Goal: Task Accomplishment & Management: Manage account settings

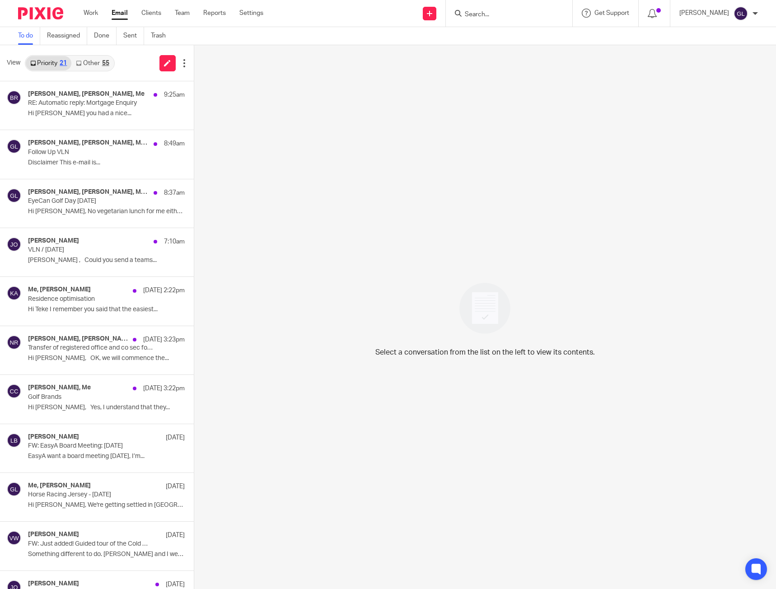
click at [103, 62] on div "55" at bounding box center [105, 63] width 7 height 6
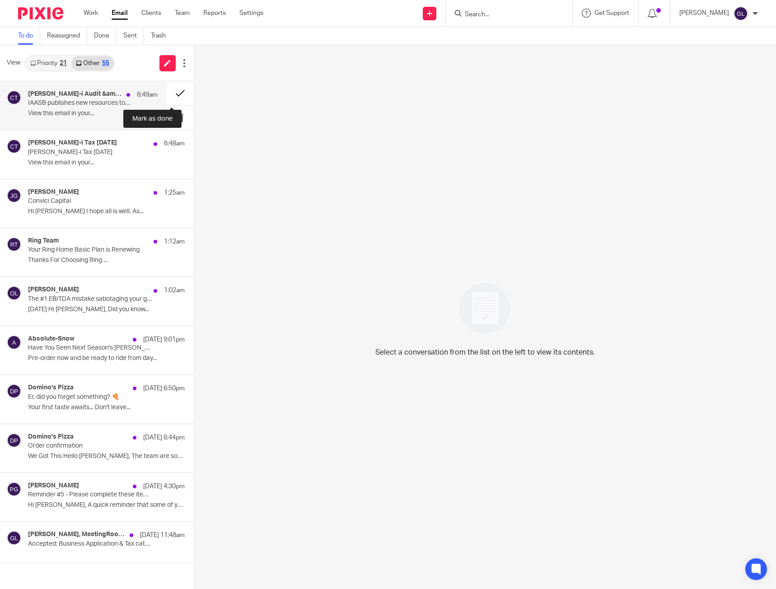
click at [171, 89] on button at bounding box center [180, 93] width 27 height 24
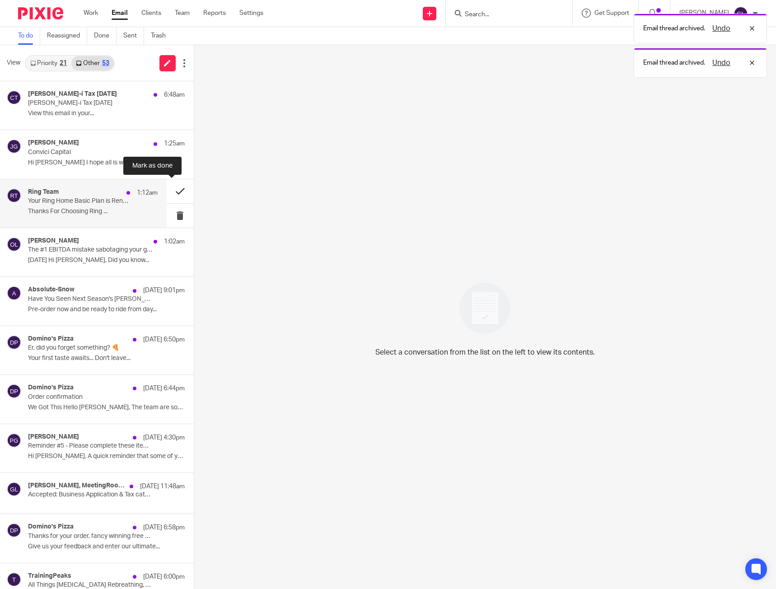
click at [171, 192] on button at bounding box center [180, 191] width 27 height 24
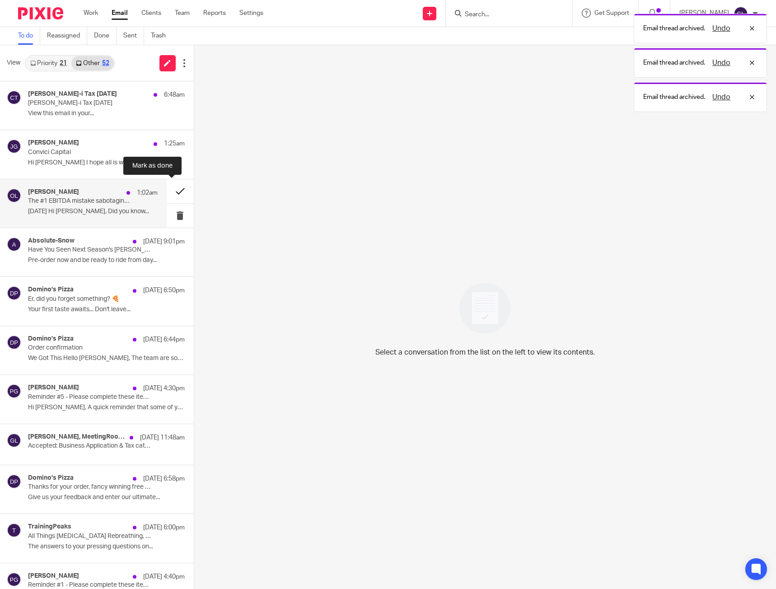
click at [173, 190] on button at bounding box center [180, 191] width 27 height 24
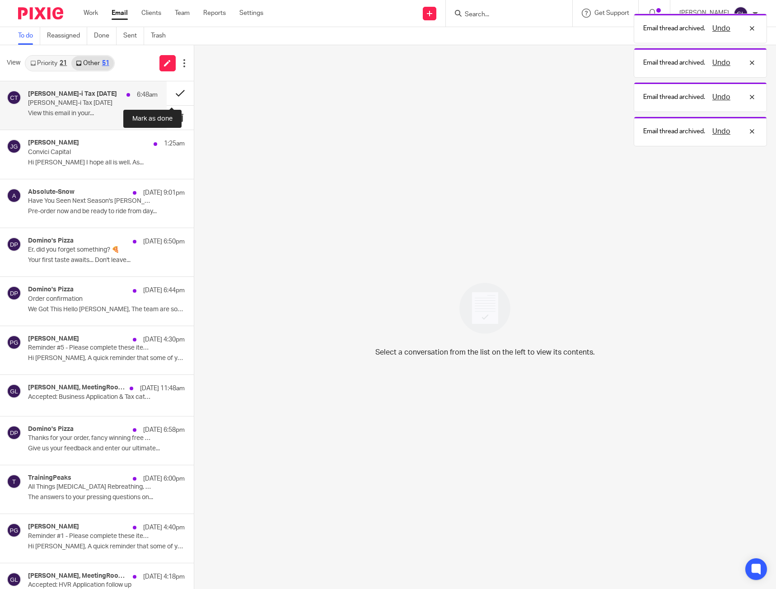
click at [167, 95] on button at bounding box center [180, 93] width 27 height 24
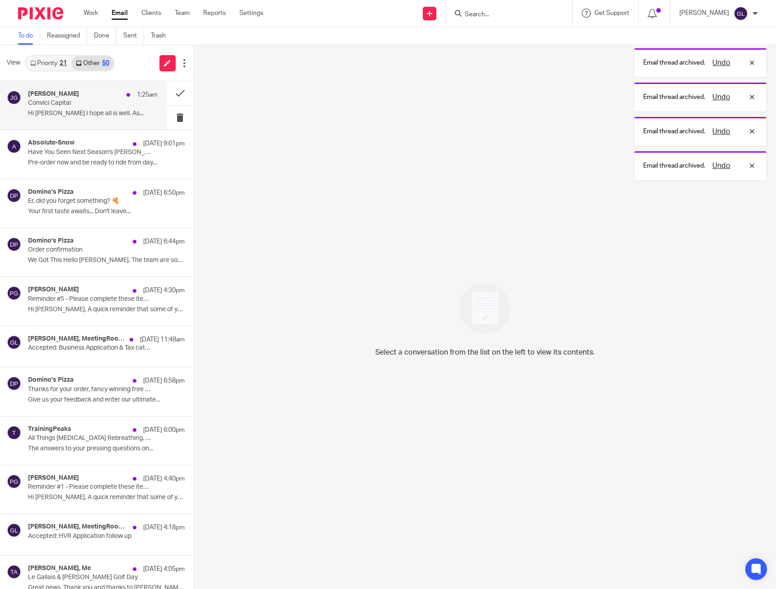
click at [62, 115] on p "Hi Greg I hope all is well. As..." at bounding box center [93, 114] width 130 height 8
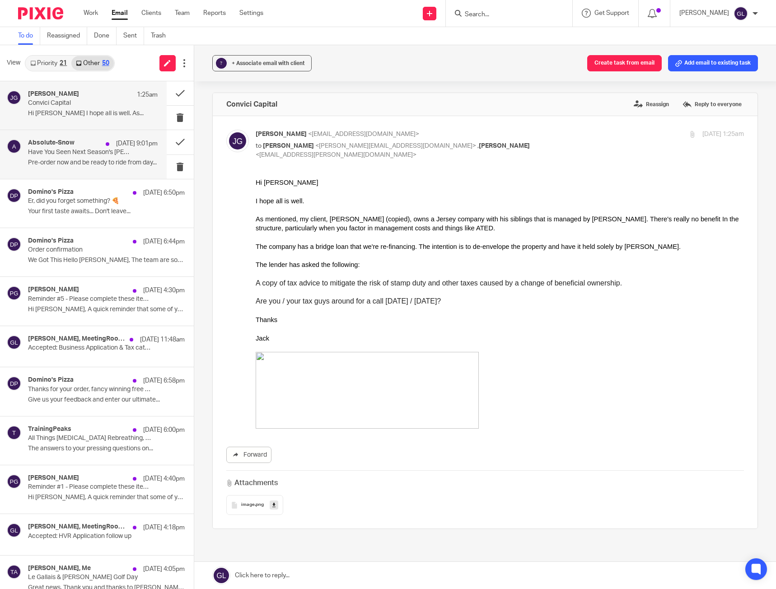
click at [141, 143] on p "17 Aug 9:01pm" at bounding box center [137, 143] width 42 height 9
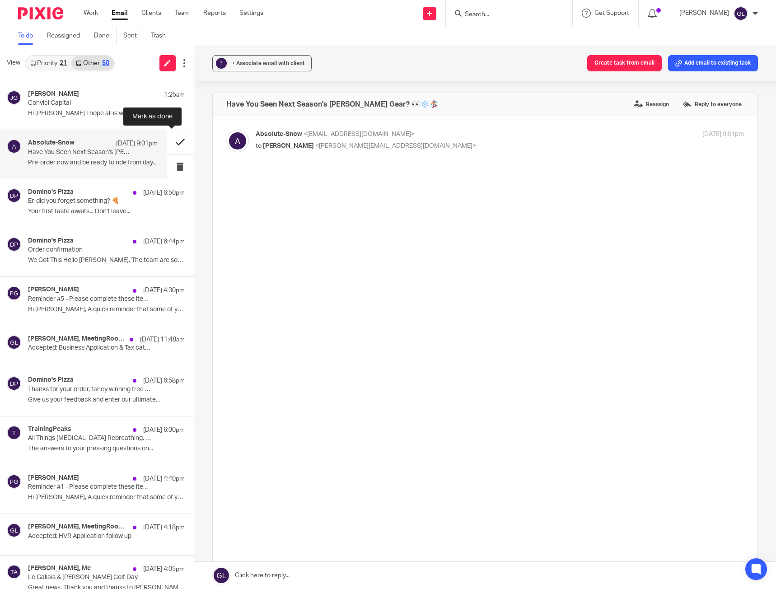
click at [170, 140] on button at bounding box center [180, 142] width 27 height 24
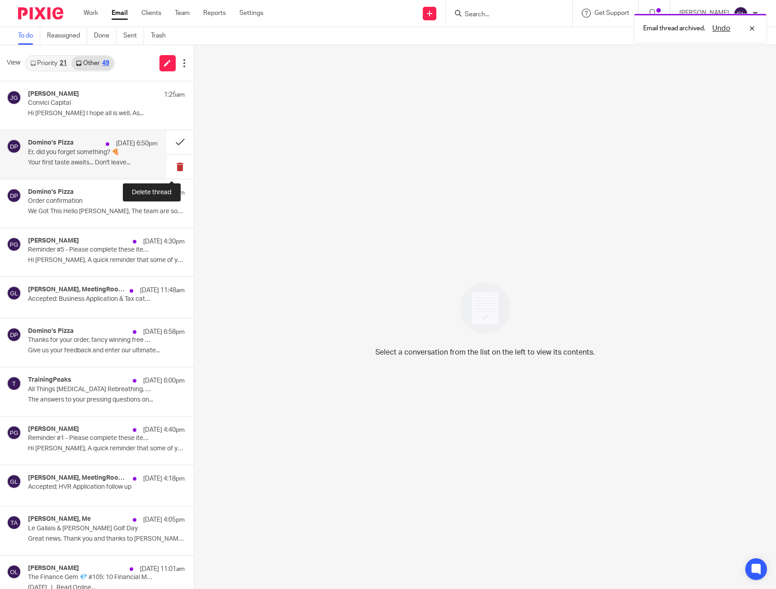
click at [173, 164] on button at bounding box center [180, 167] width 27 height 24
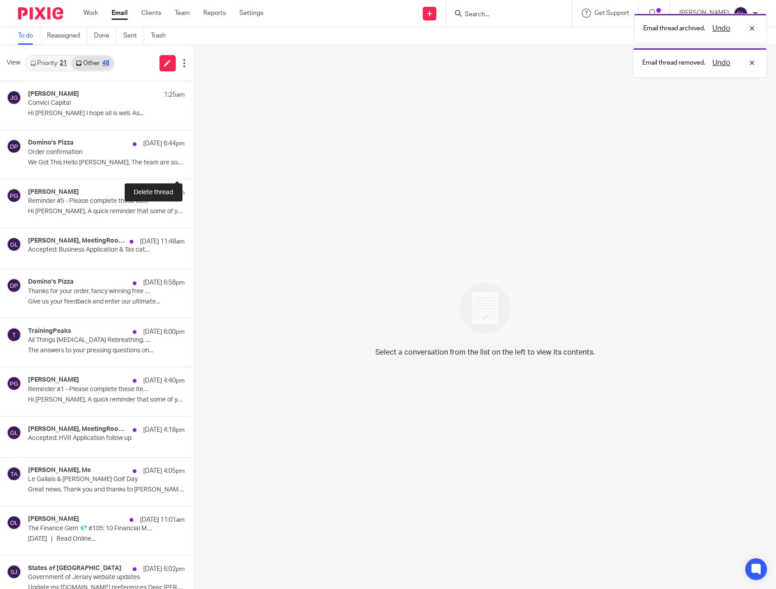
click at [194, 164] on button at bounding box center [197, 167] width 7 height 24
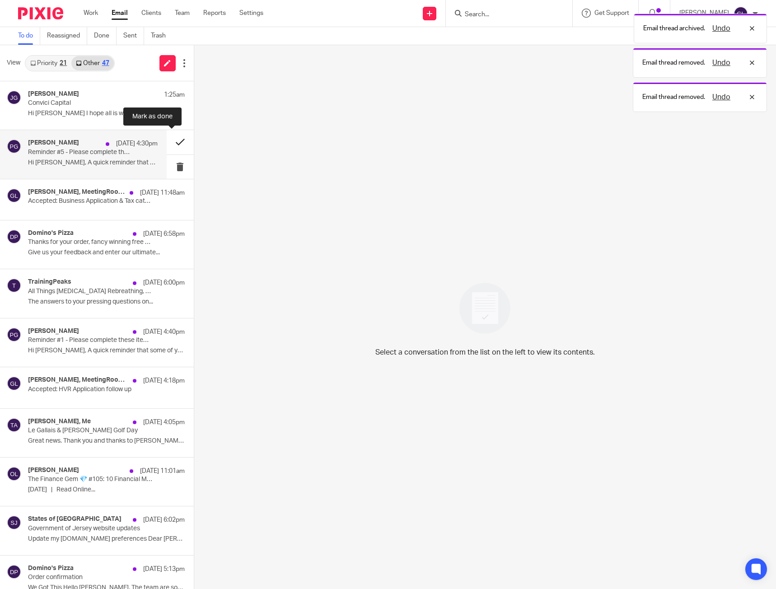
click at [169, 140] on button at bounding box center [180, 142] width 27 height 24
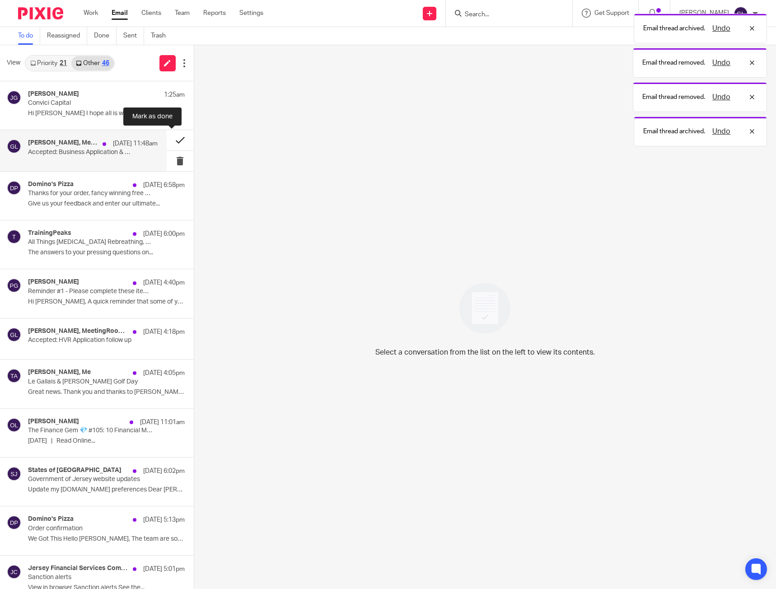
click at [172, 137] on button at bounding box center [180, 140] width 27 height 20
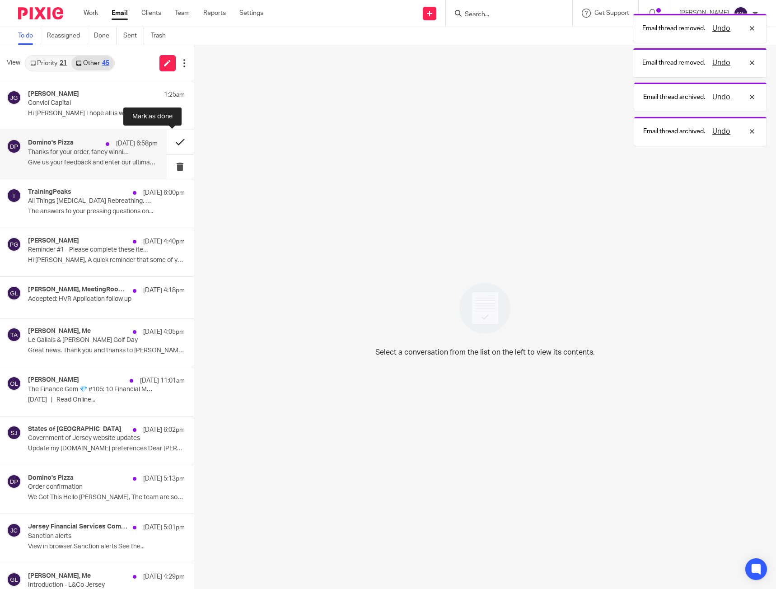
click at [173, 143] on button at bounding box center [180, 142] width 27 height 24
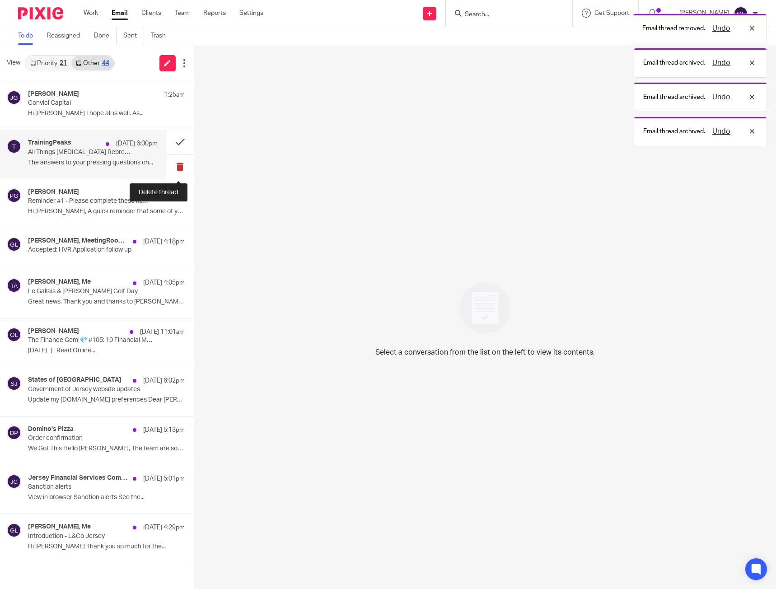
click at [175, 164] on button at bounding box center [180, 167] width 27 height 24
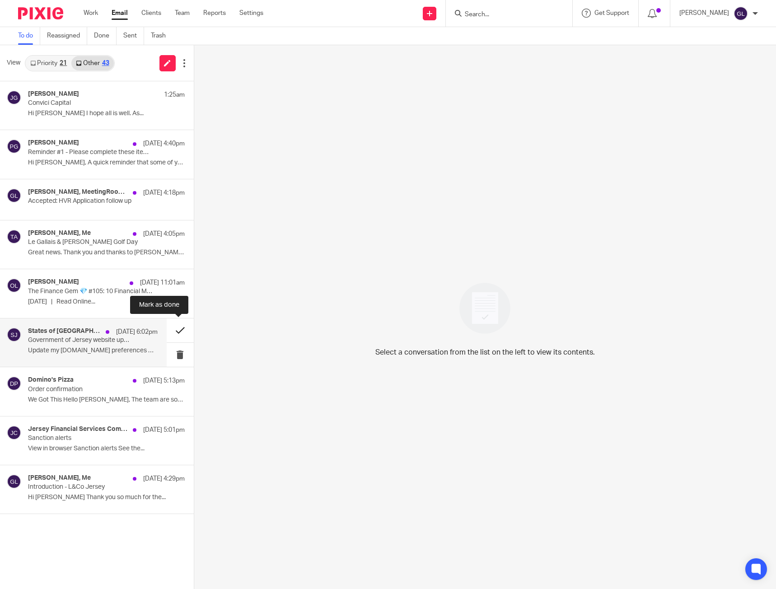
click at [176, 335] on button at bounding box center [180, 330] width 27 height 24
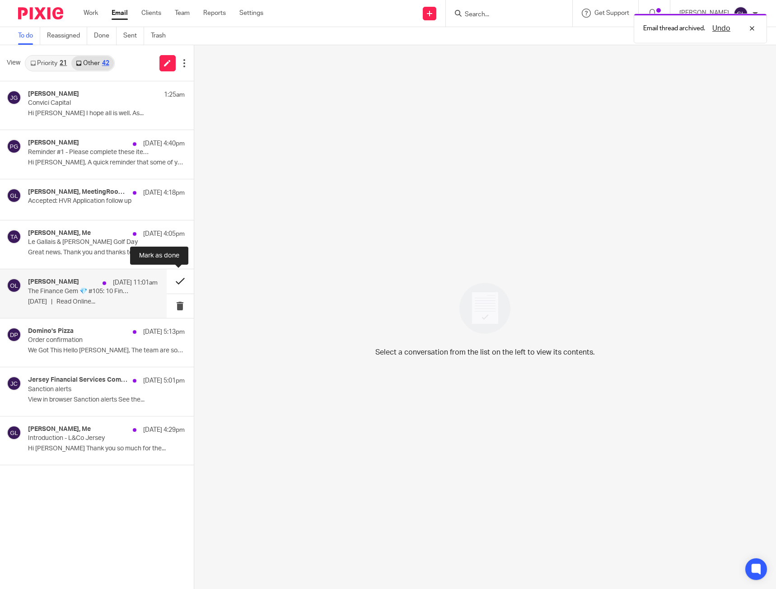
click at [185, 276] on button at bounding box center [180, 281] width 27 height 24
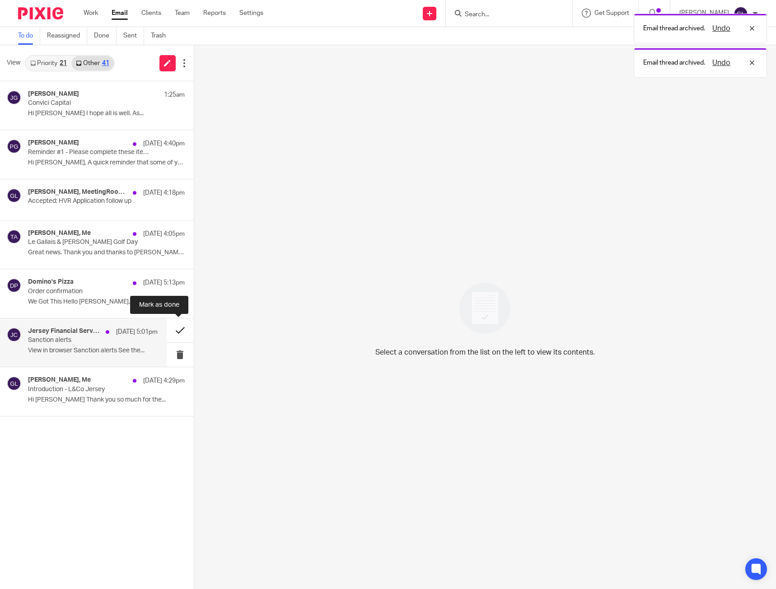
click at [176, 325] on button at bounding box center [180, 330] width 27 height 24
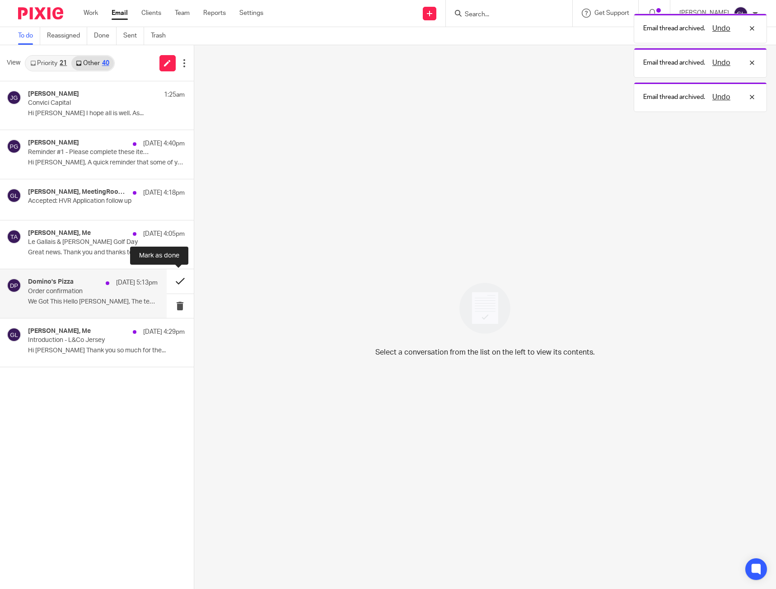
click at [180, 281] on button at bounding box center [180, 281] width 27 height 24
click at [176, 285] on button at bounding box center [180, 281] width 27 height 24
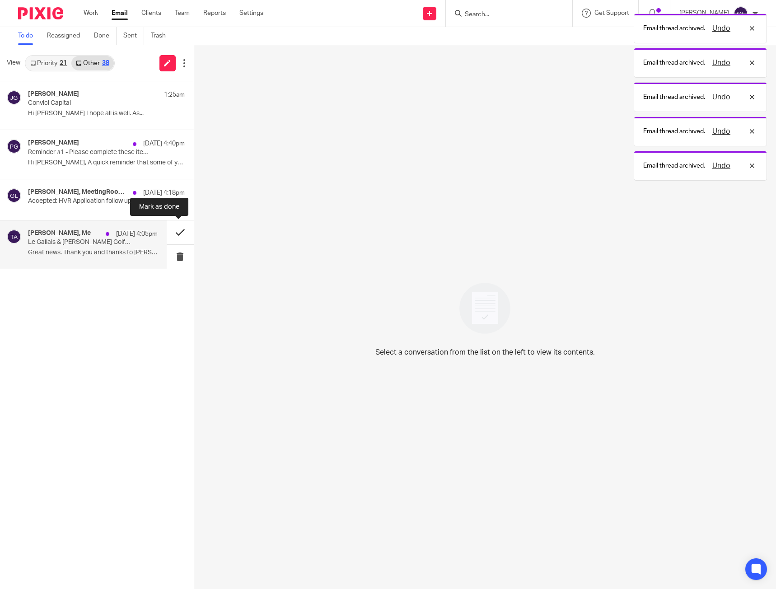
click at [177, 229] on button at bounding box center [180, 232] width 27 height 24
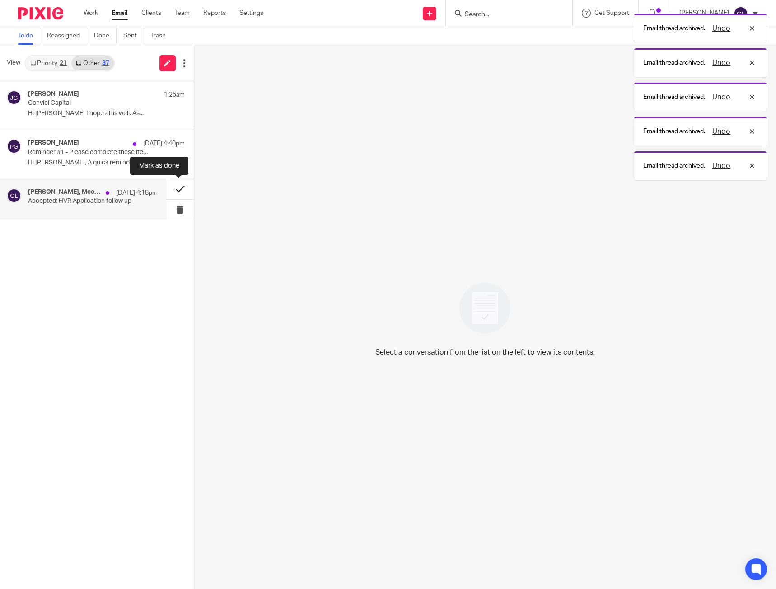
click at [180, 189] on button at bounding box center [180, 189] width 27 height 20
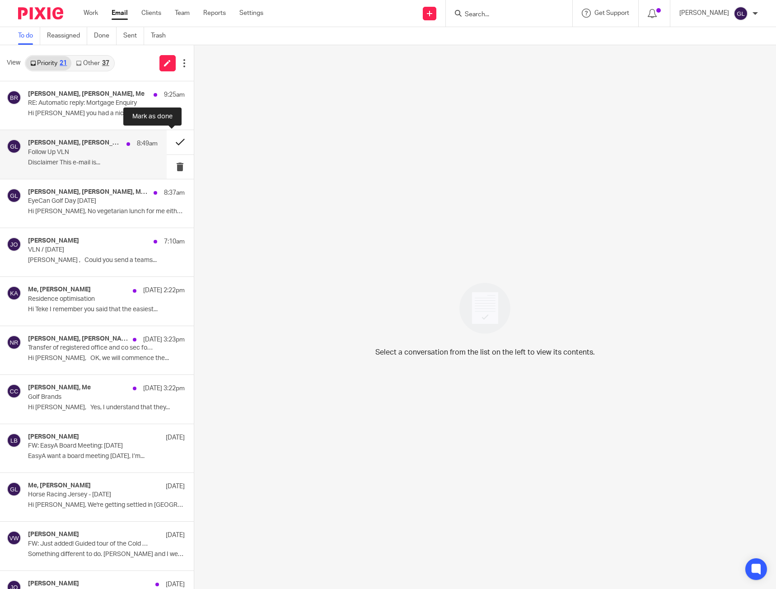
click at [173, 142] on button at bounding box center [180, 142] width 27 height 24
